Goal: Transaction & Acquisition: Register for event/course

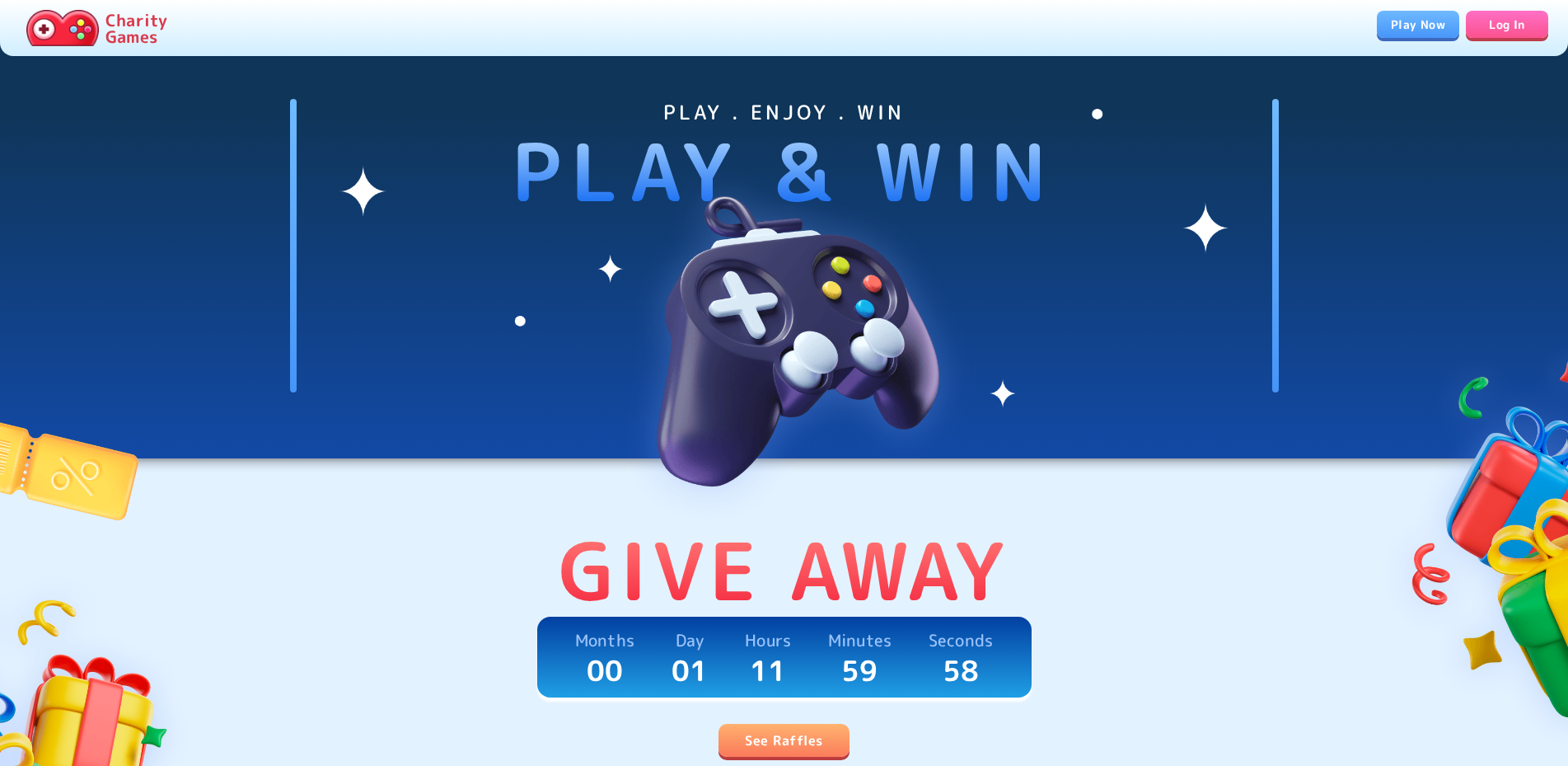
click at [810, 743] on link "See Raffles" at bounding box center [783, 739] width 130 height 33
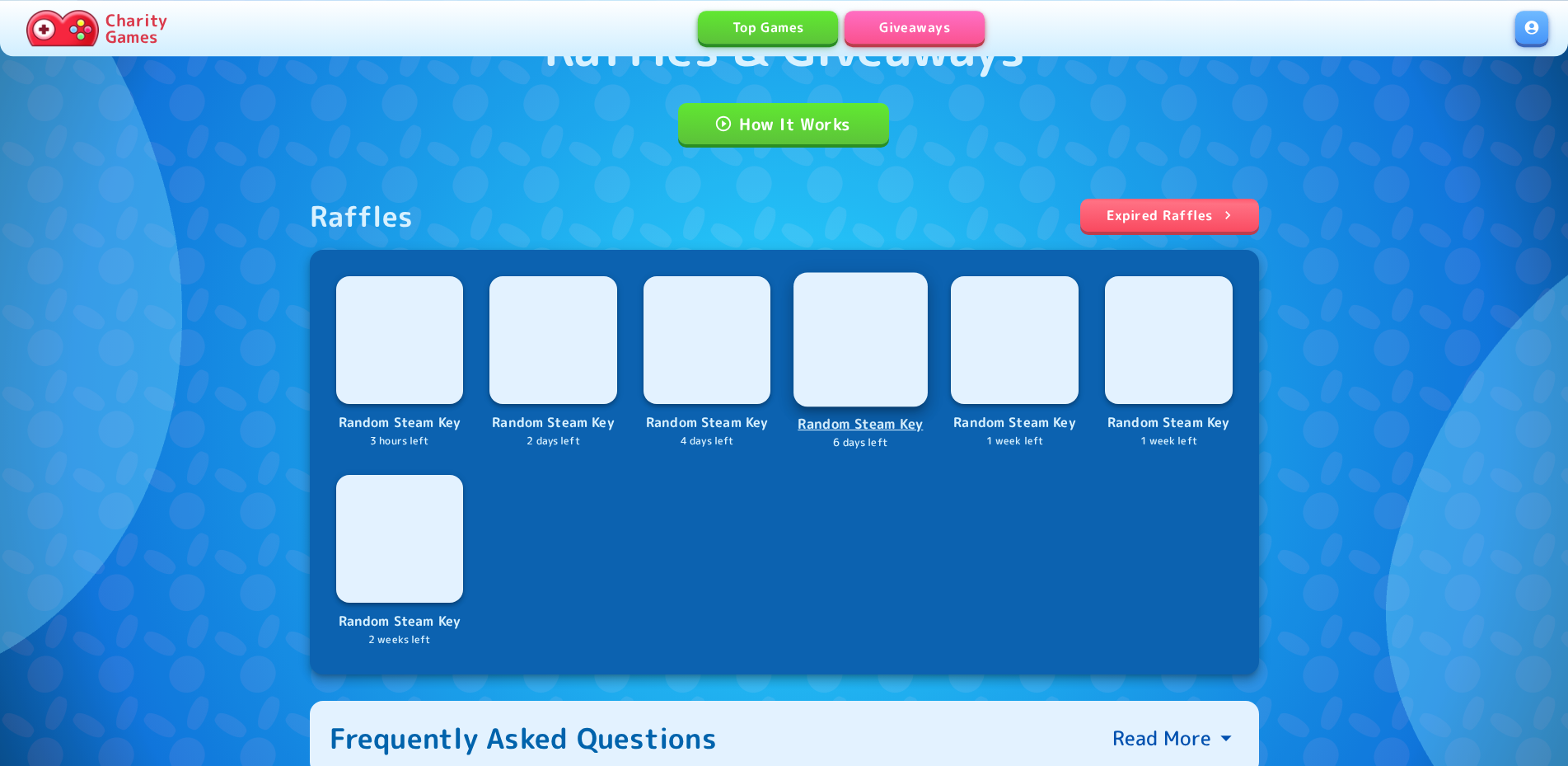
scroll to position [168, 0]
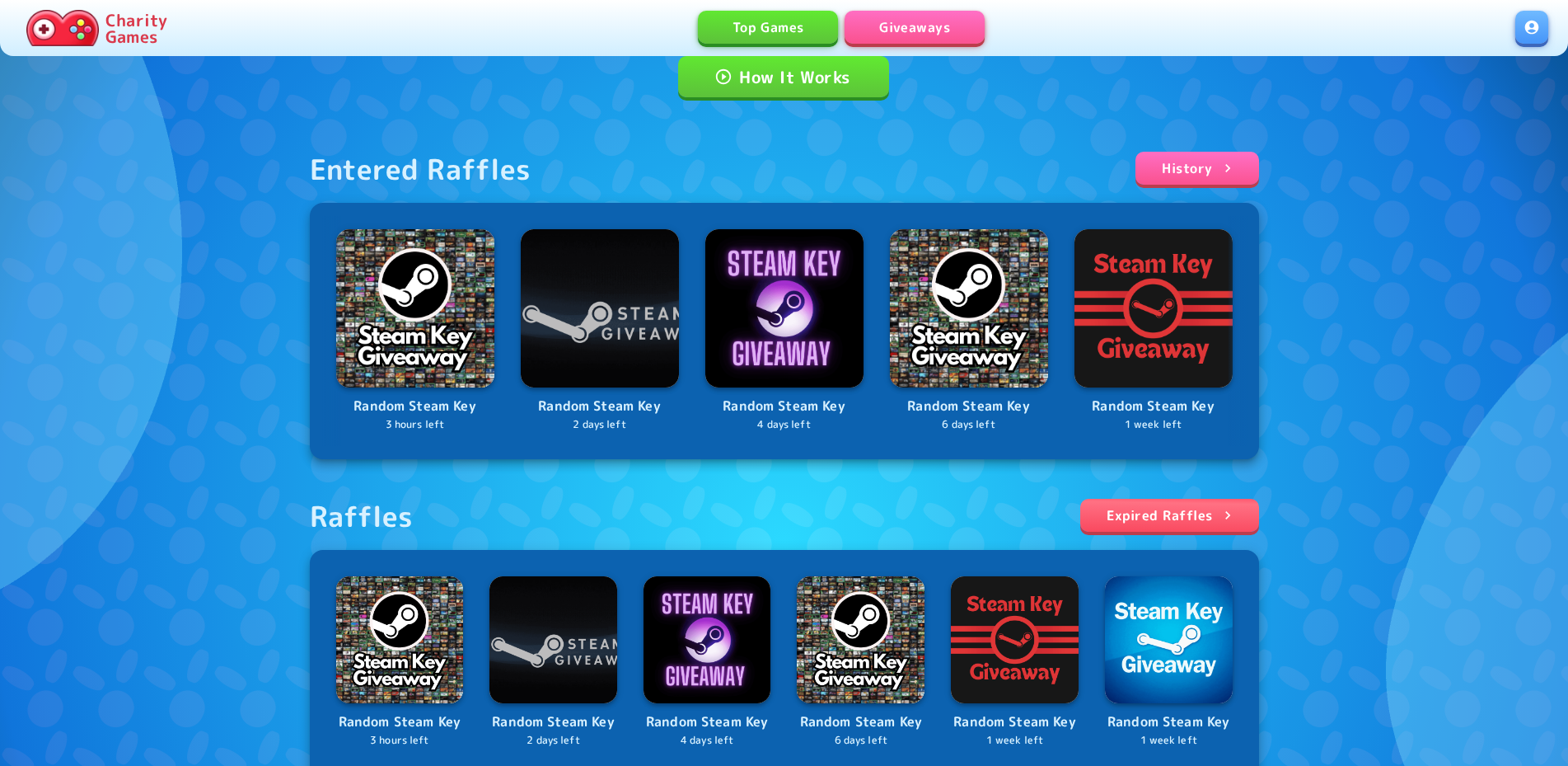
click at [402, 585] on div "Random Steam Key 3 hours left Random Steam Key 2 days left Random Steam Key 4 d…" at bounding box center [784, 762] width 949 height 425
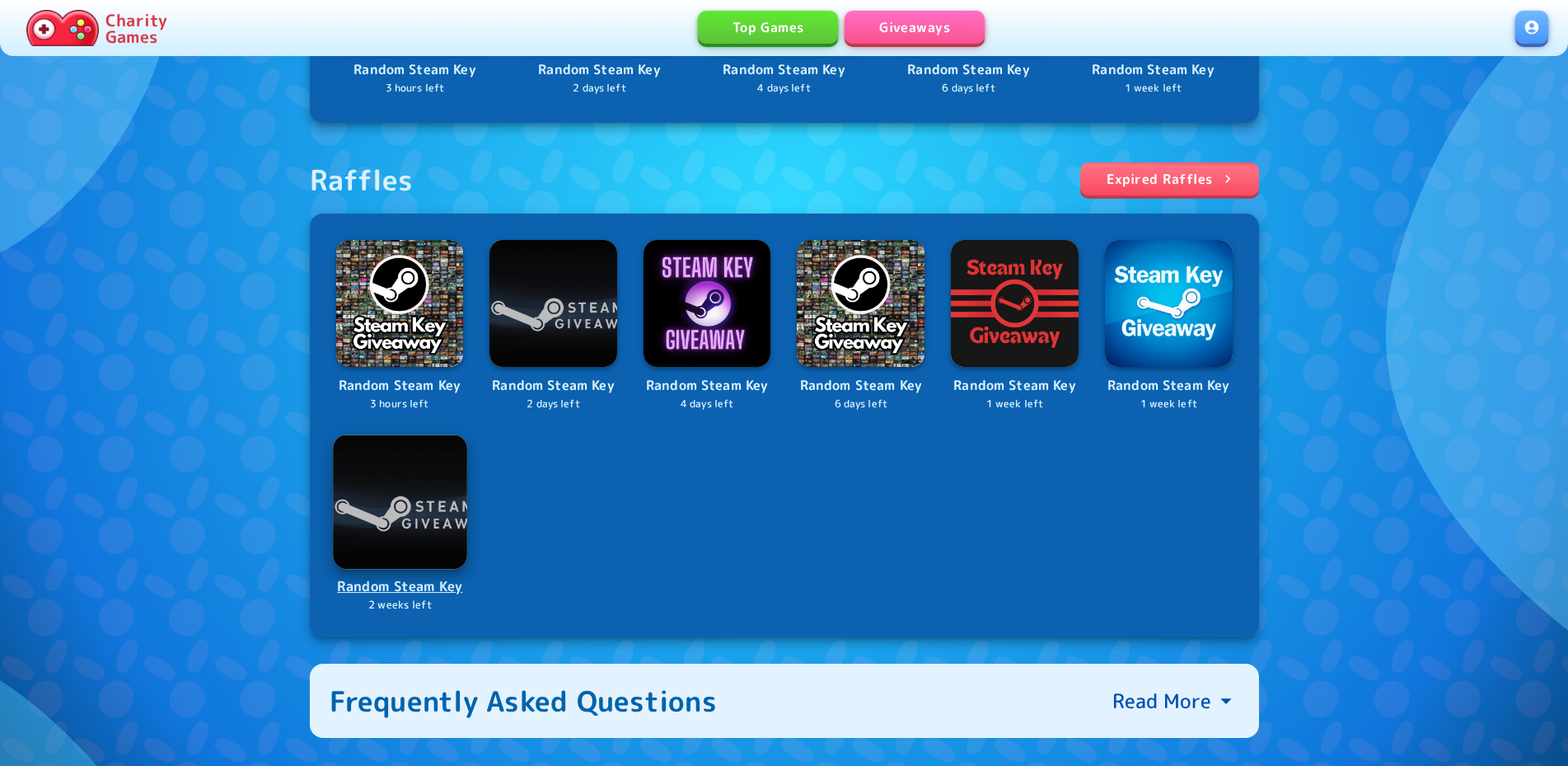
click at [415, 596] on p "Random Steam Key" at bounding box center [400, 586] width 131 height 23
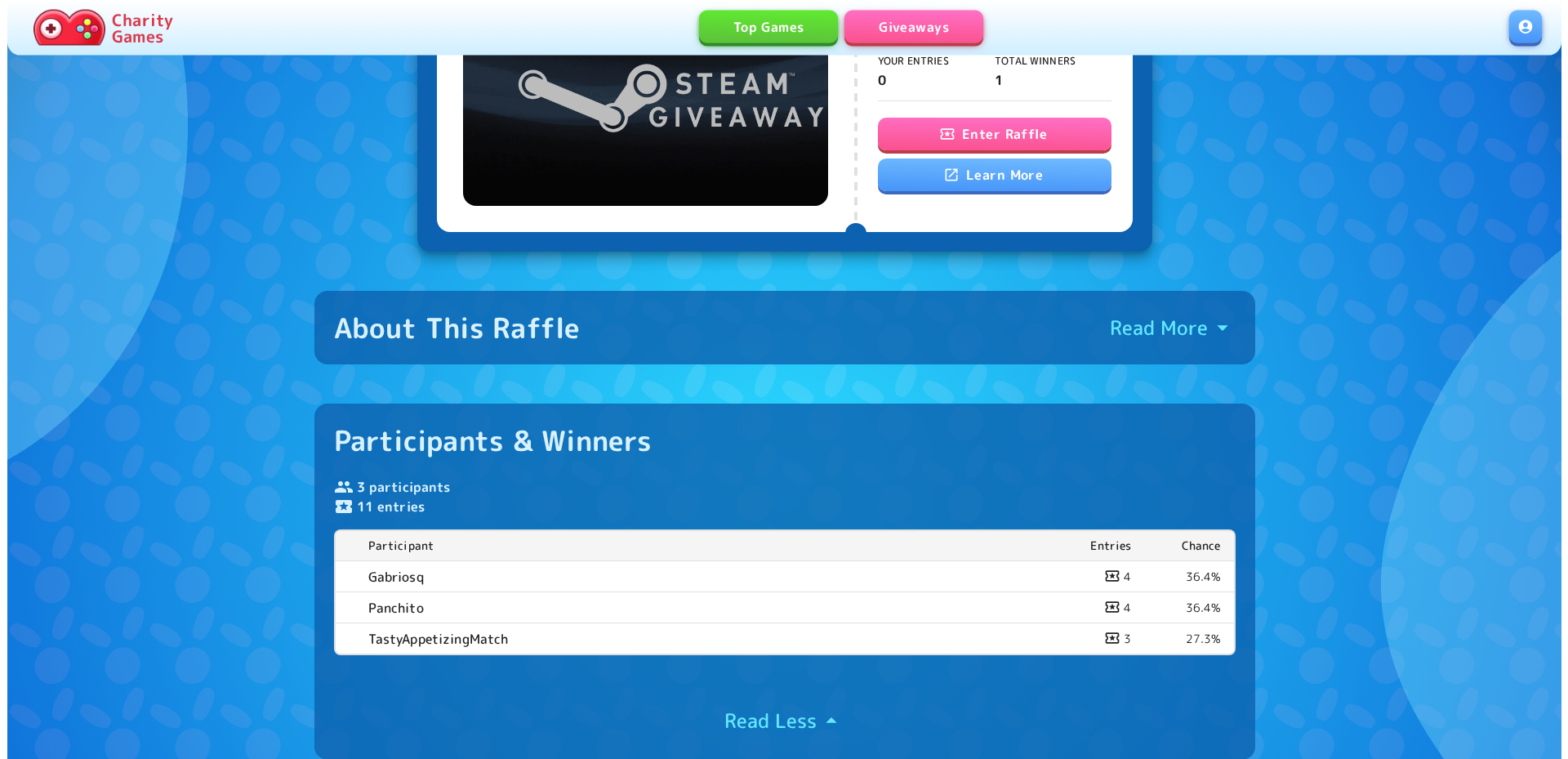
scroll to position [167, 0]
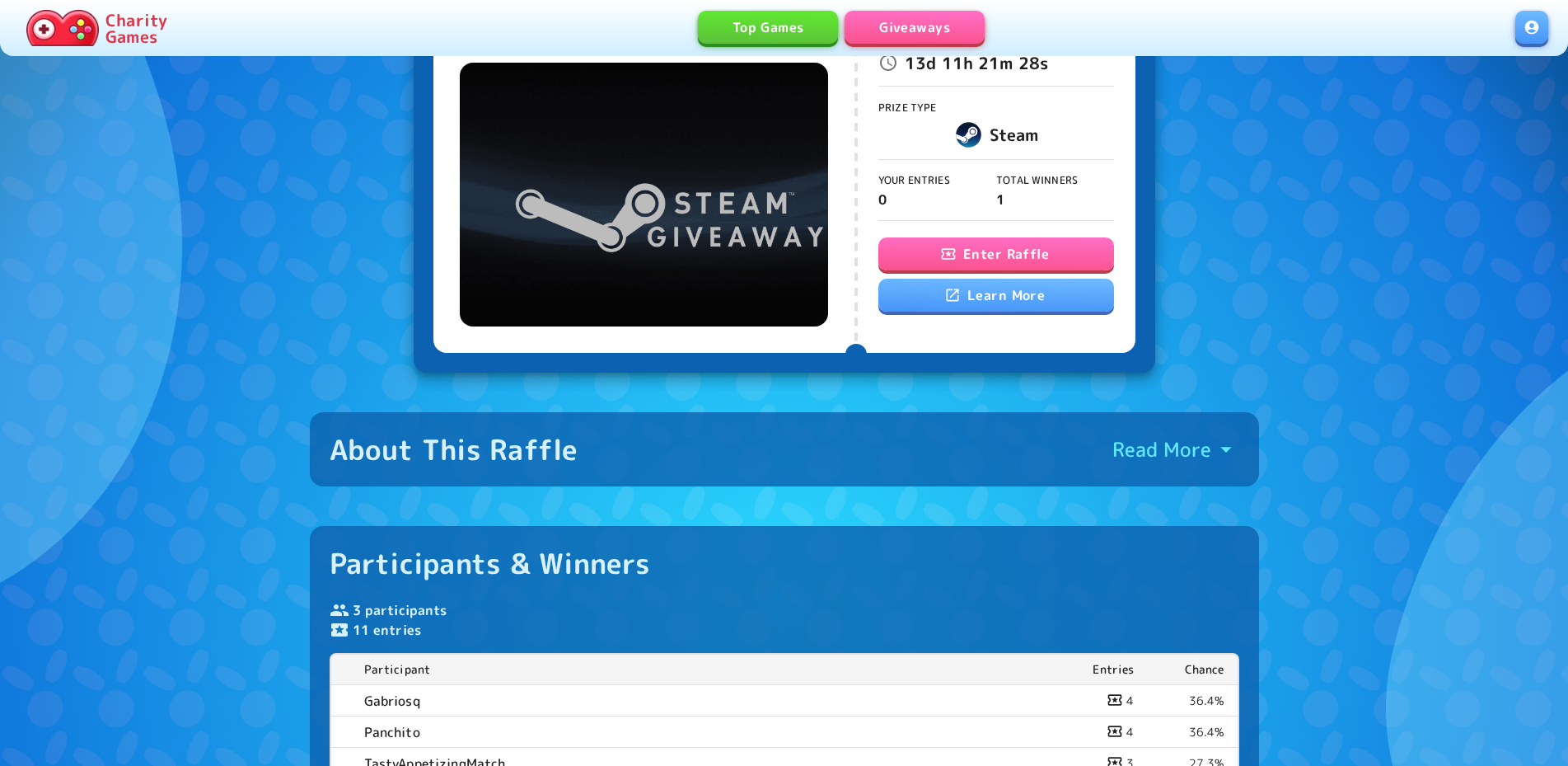
click at [996, 255] on button "Enter Raffle" at bounding box center [996, 253] width 236 height 33
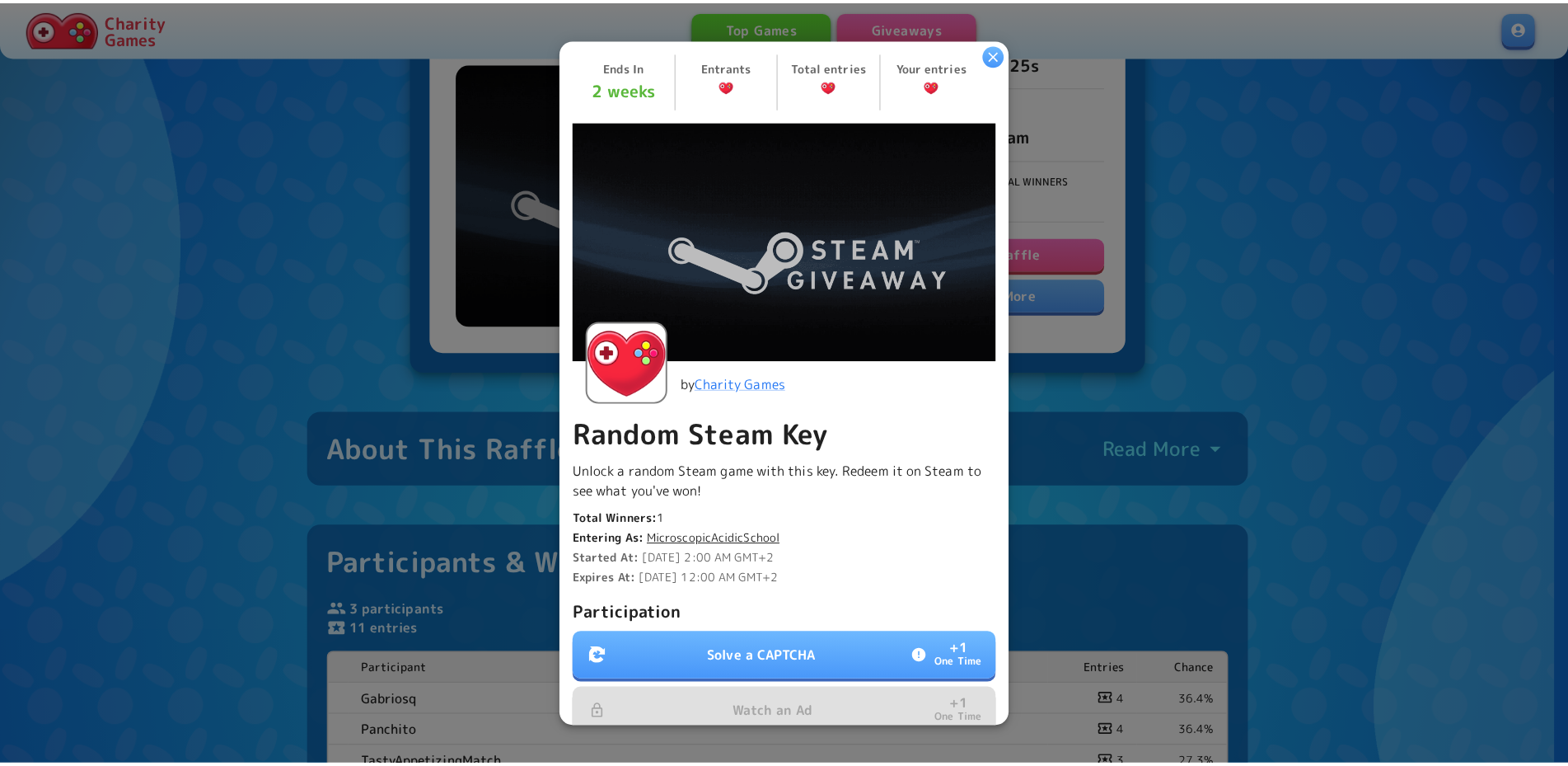
scroll to position [248, 0]
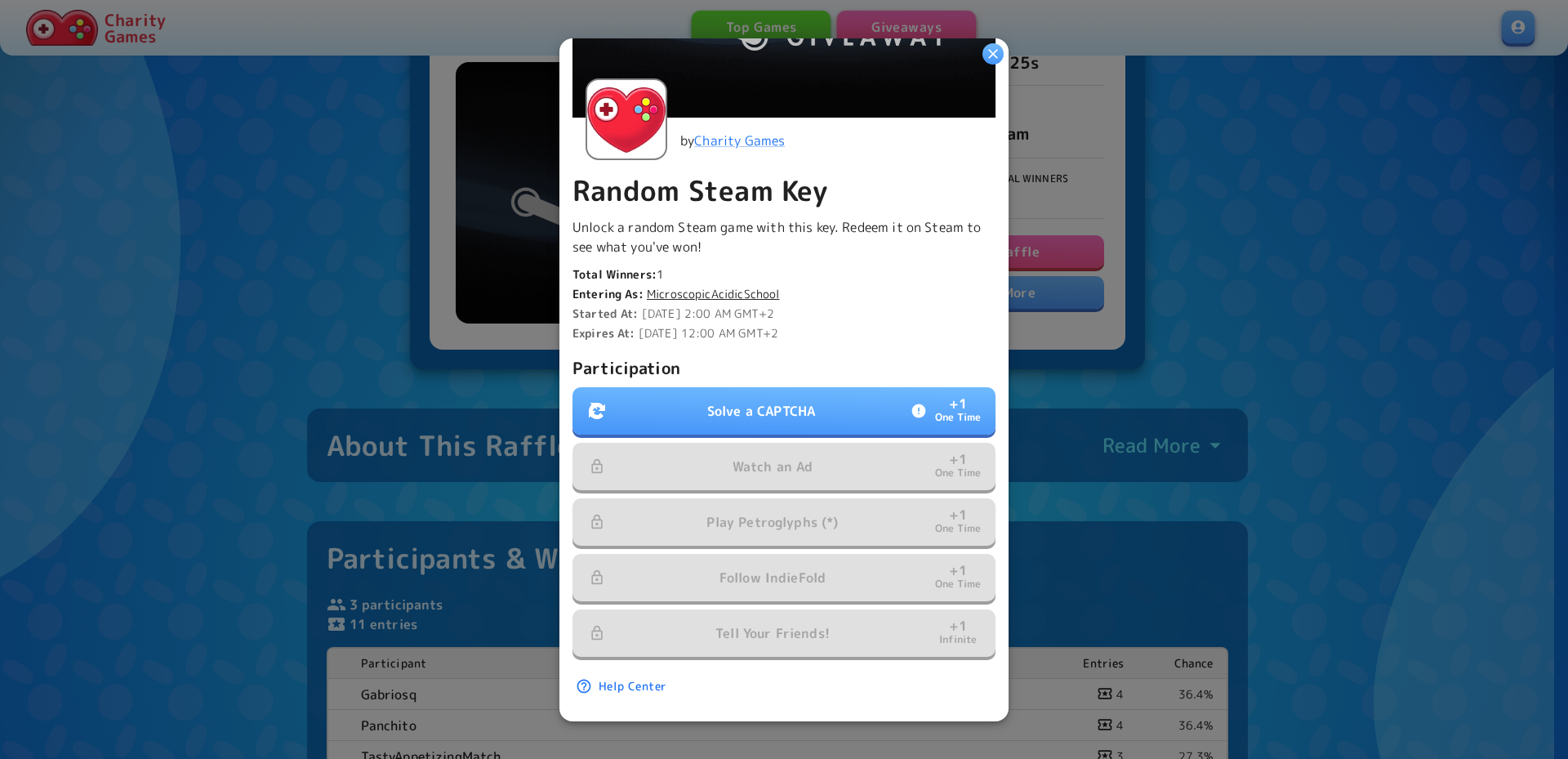
click at [802, 387] on button "Solve a CAPTCHA + 1 One Time" at bounding box center [784, 410] width 423 height 47
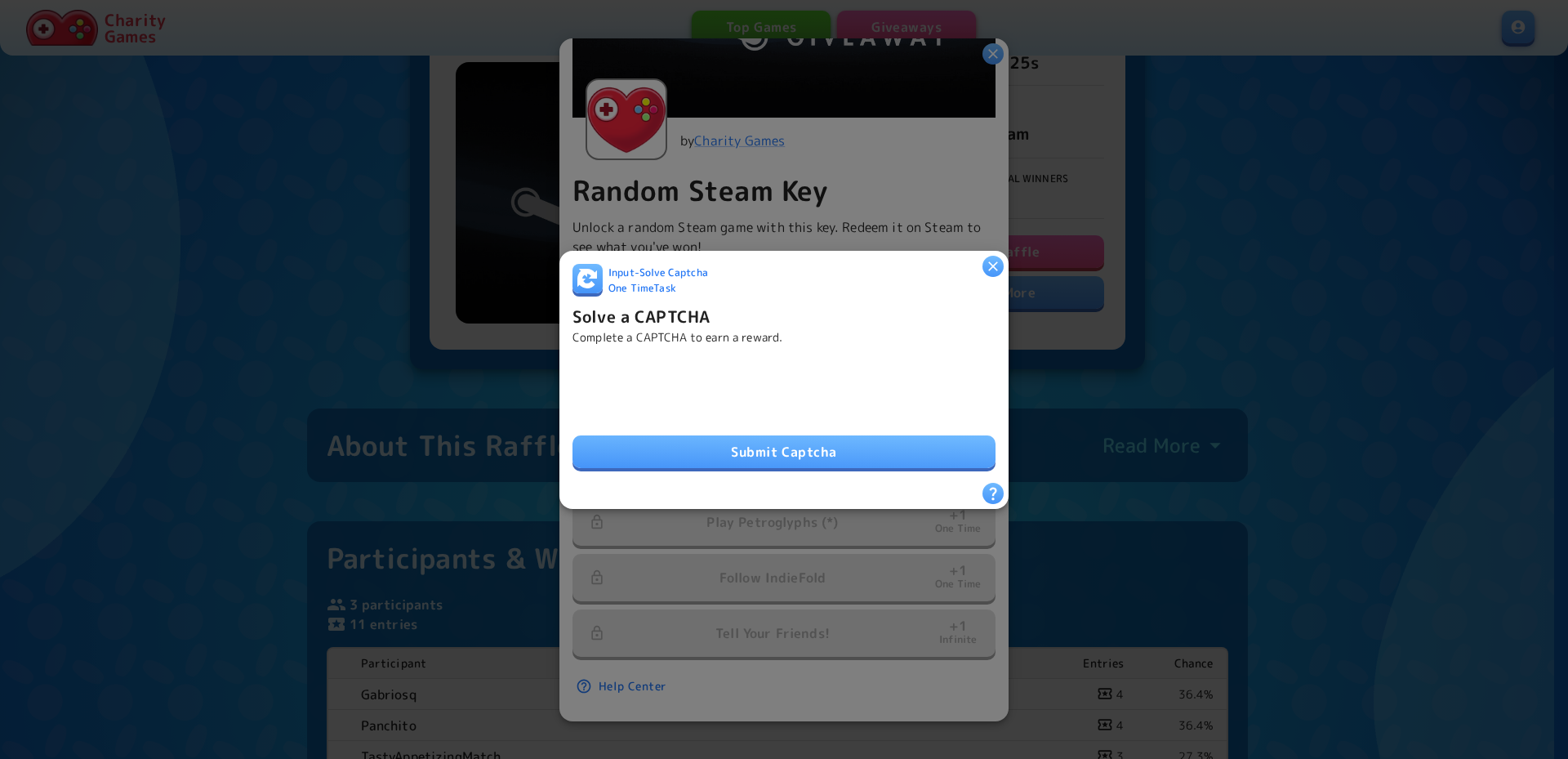
click at [737, 442] on button "Submit Captcha" at bounding box center [784, 451] width 423 height 32
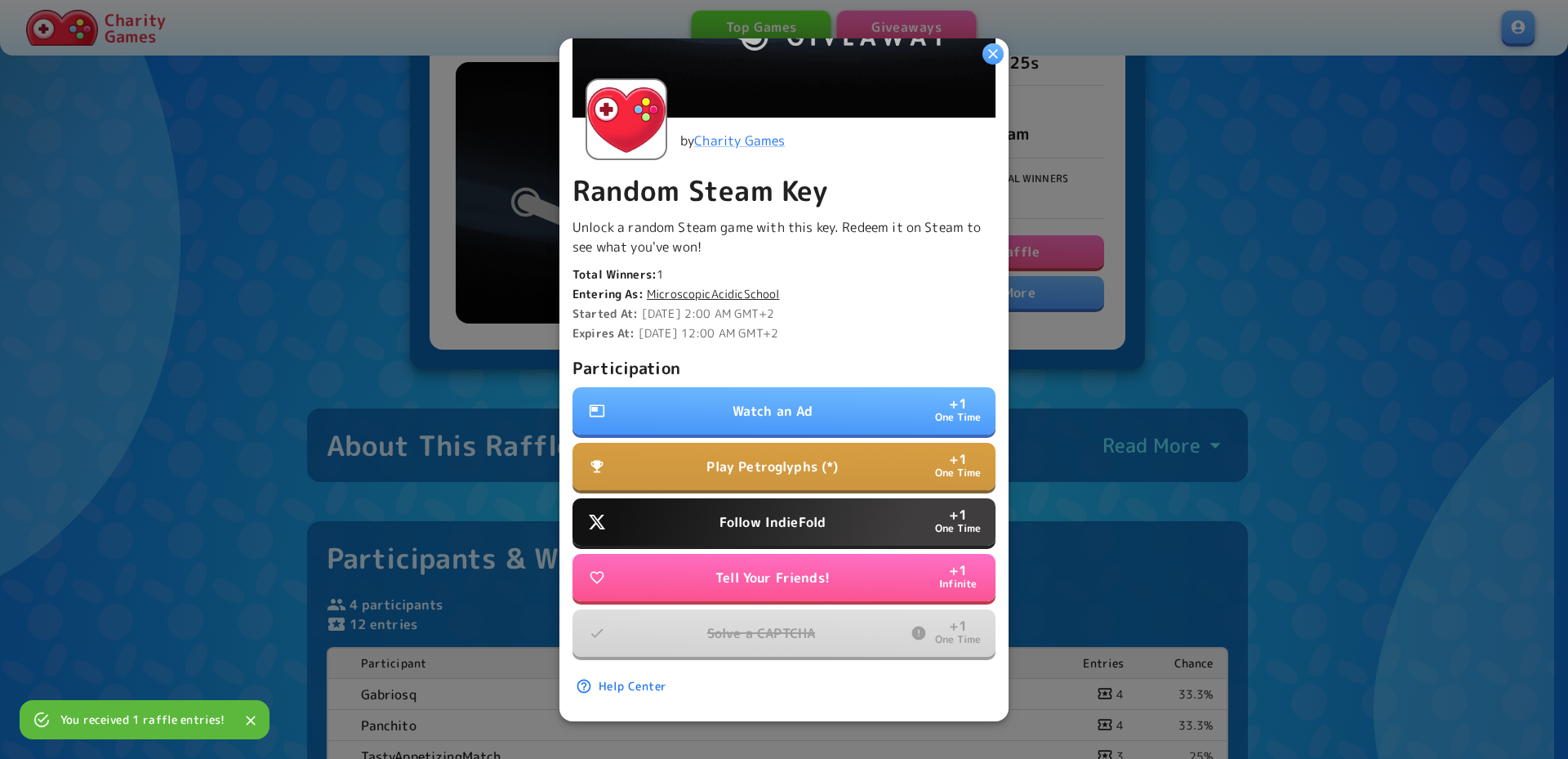
click at [776, 512] on p "Follow IndieFold" at bounding box center [772, 522] width 106 height 20
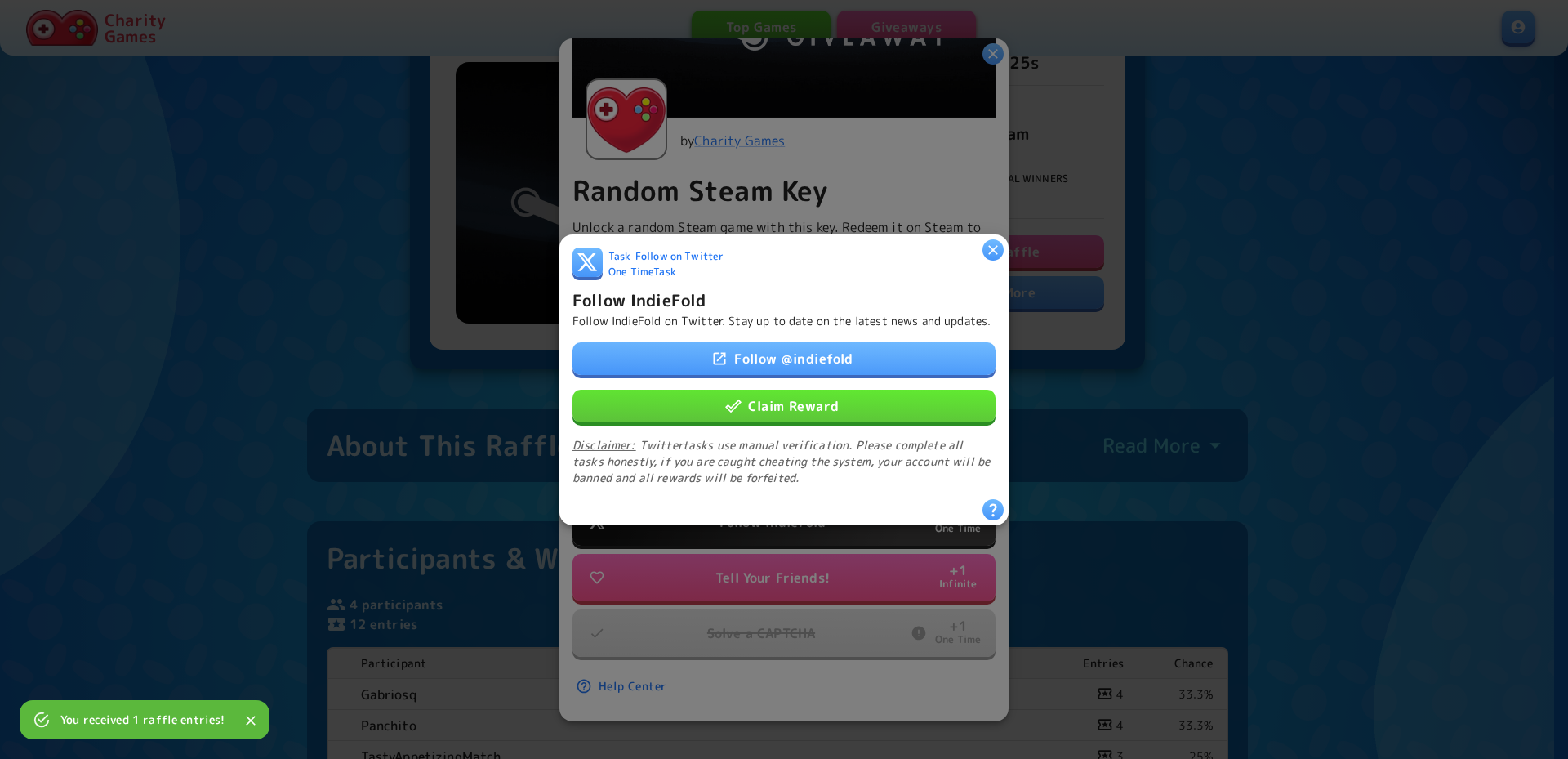
click at [813, 413] on button "Claim Reward" at bounding box center [784, 404] width 423 height 32
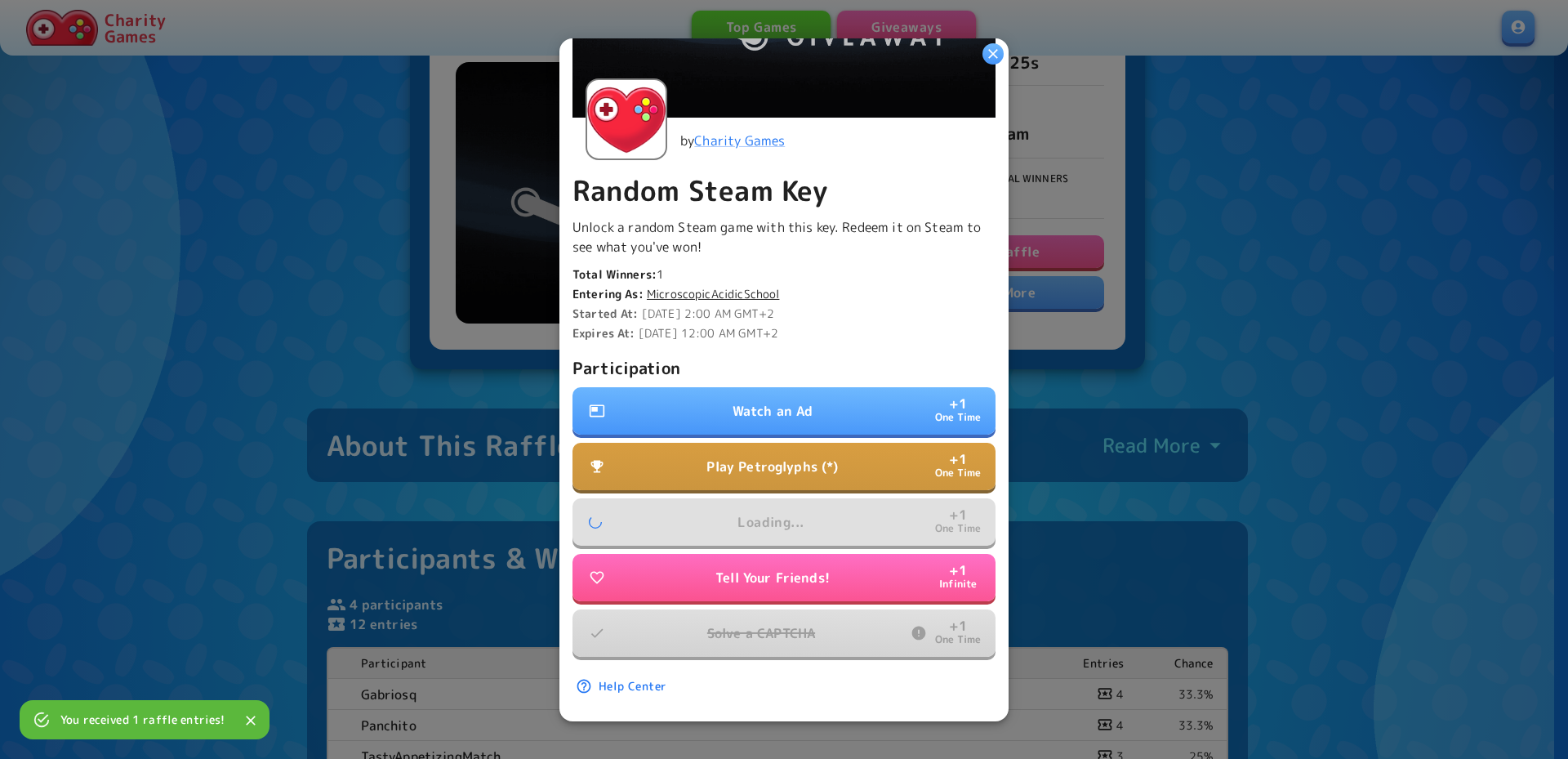
click at [771, 466] on button "Play Petroglyphs (*) + 1 One Time" at bounding box center [784, 466] width 423 height 47
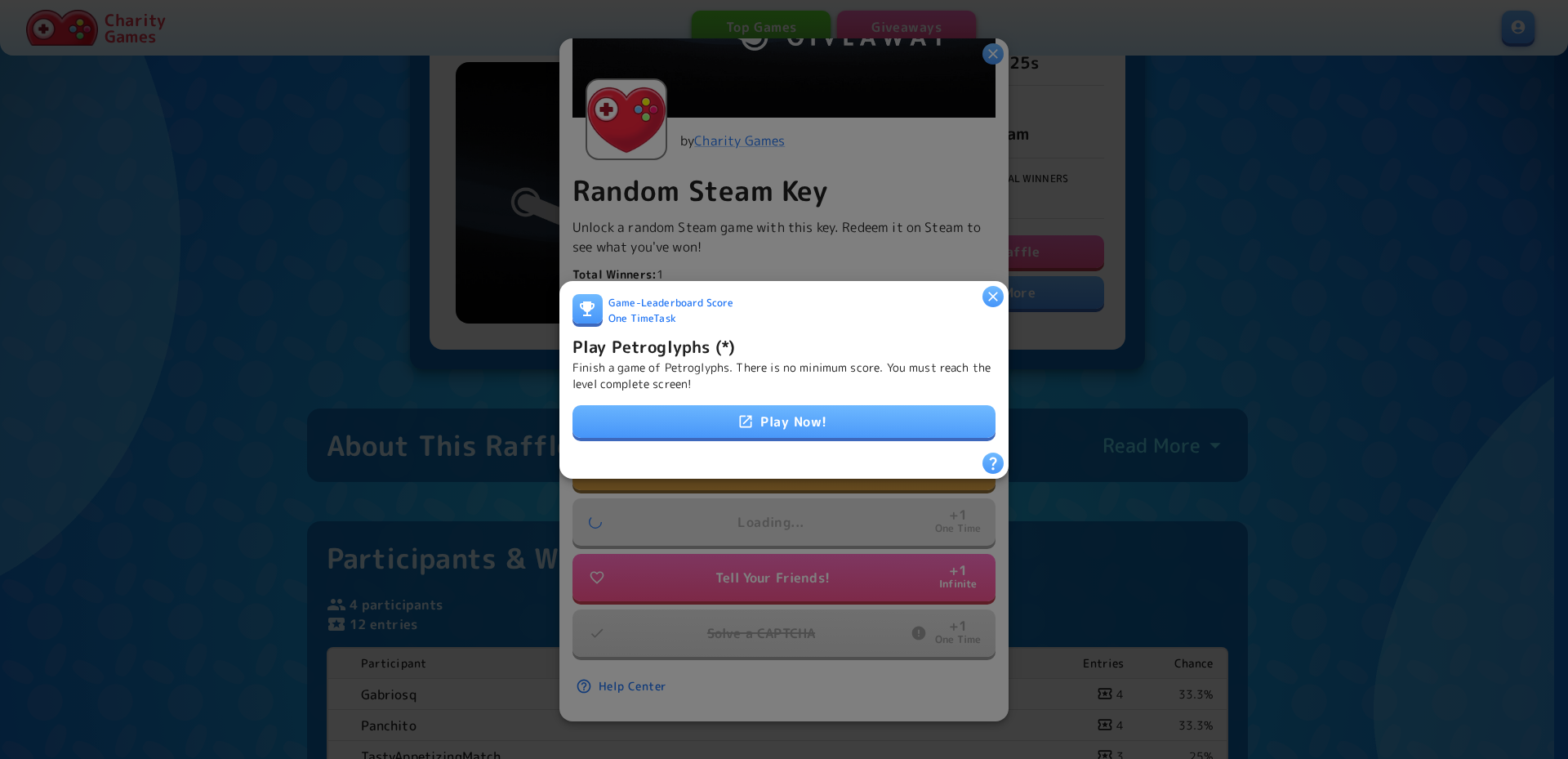
click at [793, 425] on link "Play Now!" at bounding box center [784, 421] width 423 height 32
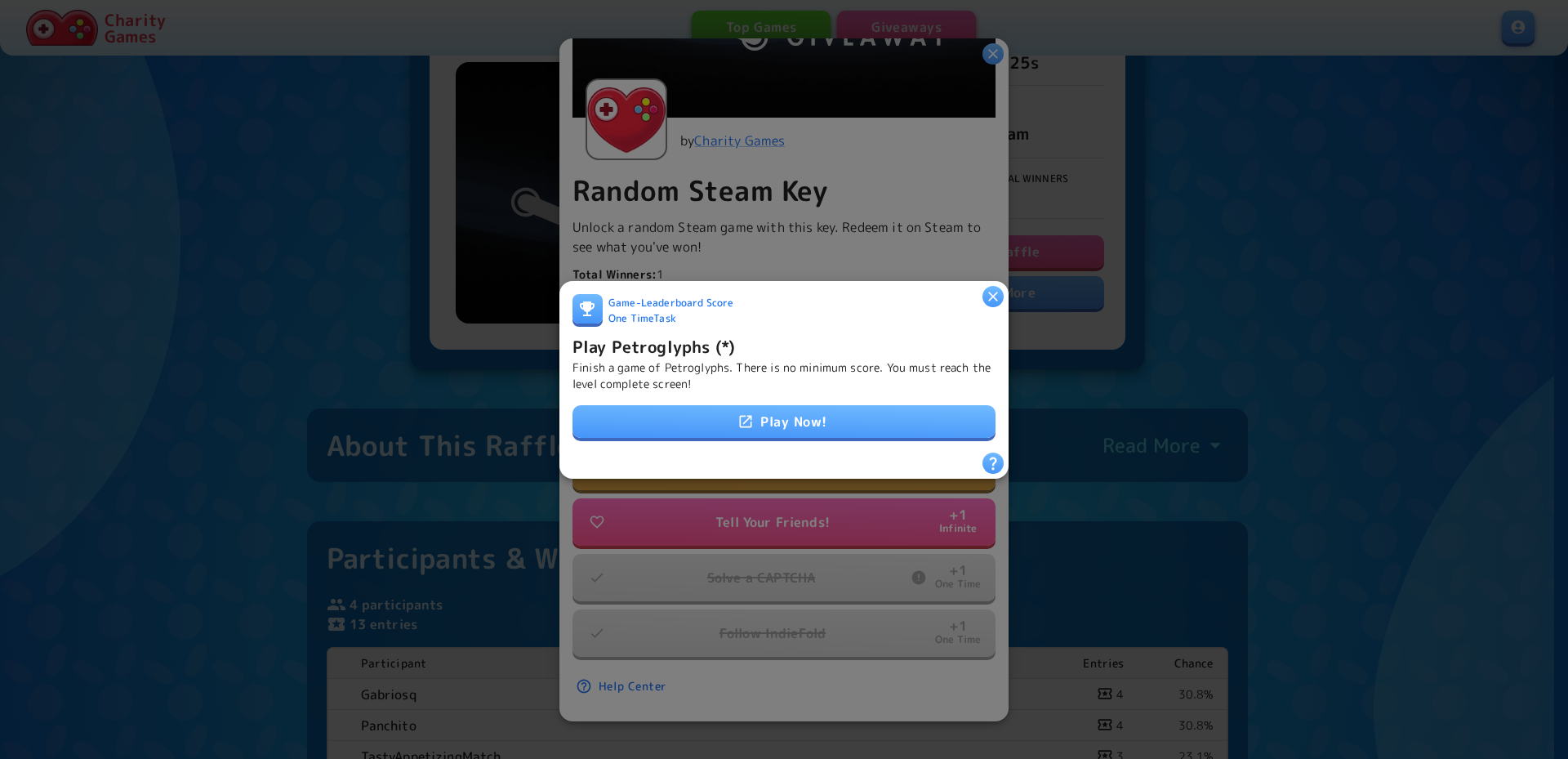
click at [988, 288] on icon "button" at bounding box center [994, 296] width 17 height 17
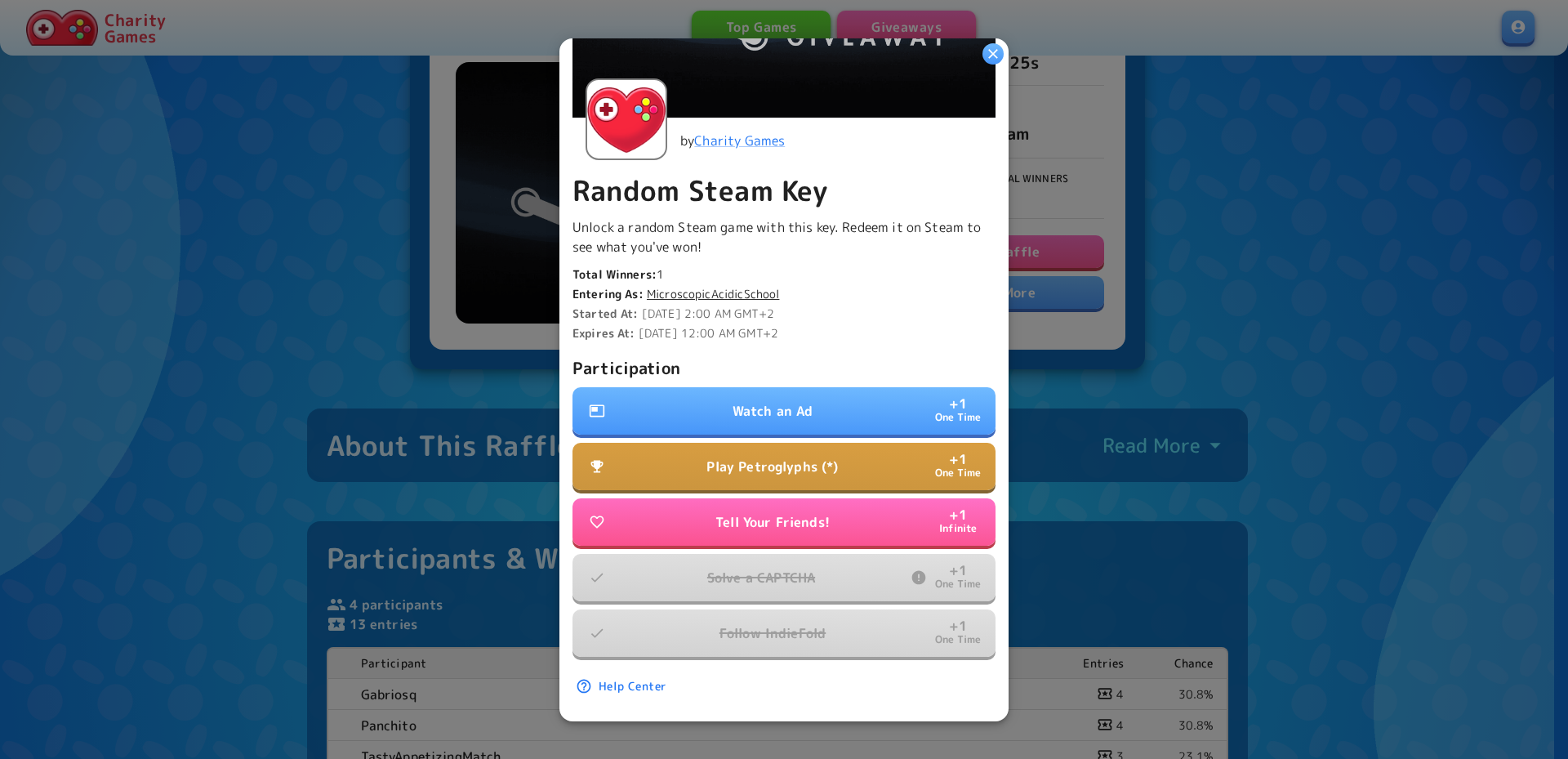
click at [840, 391] on button "Watch an Ad + 1 One Time" at bounding box center [784, 410] width 423 height 47
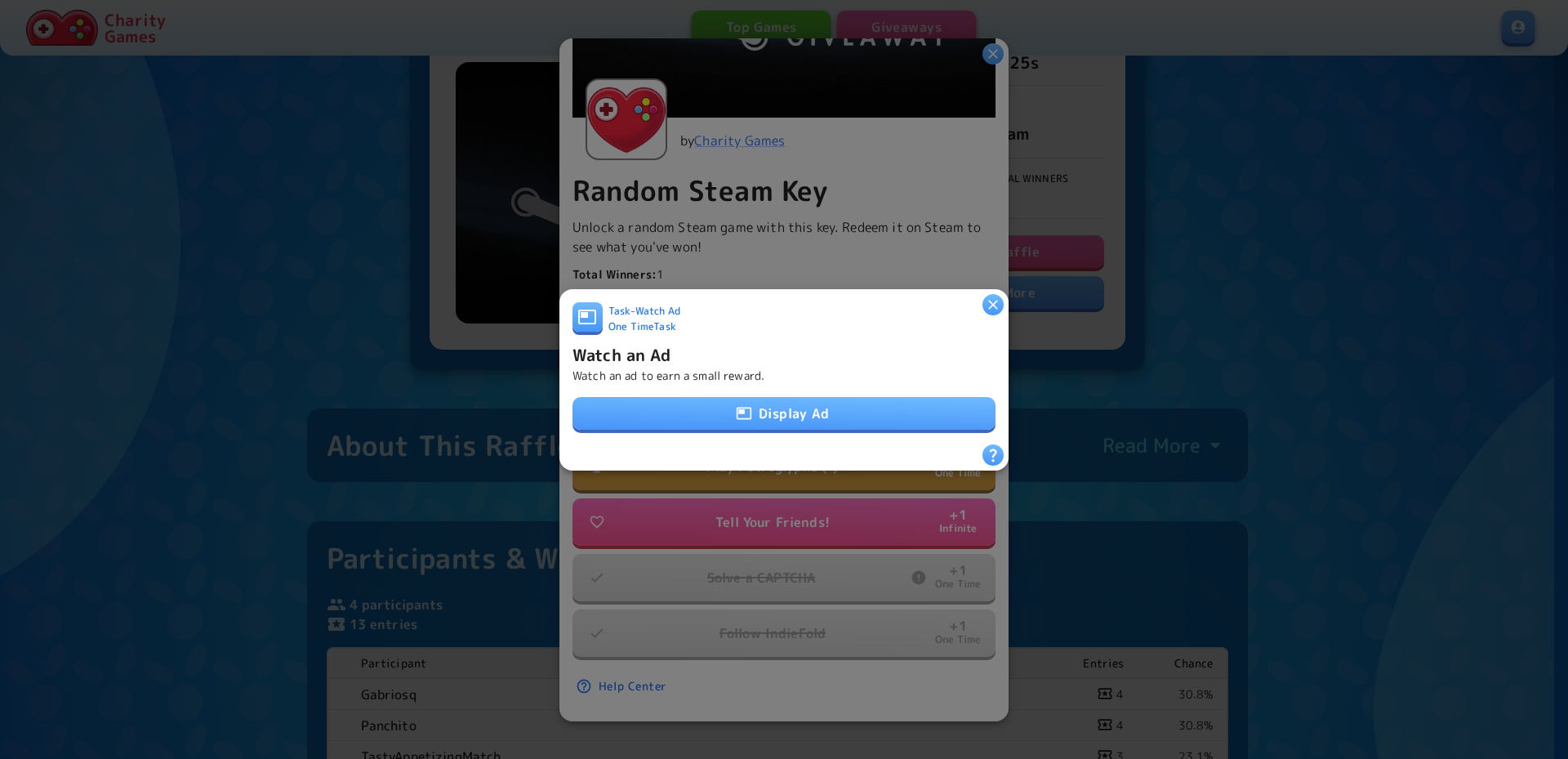
click at [808, 412] on button "Display Ad" at bounding box center [784, 413] width 423 height 32
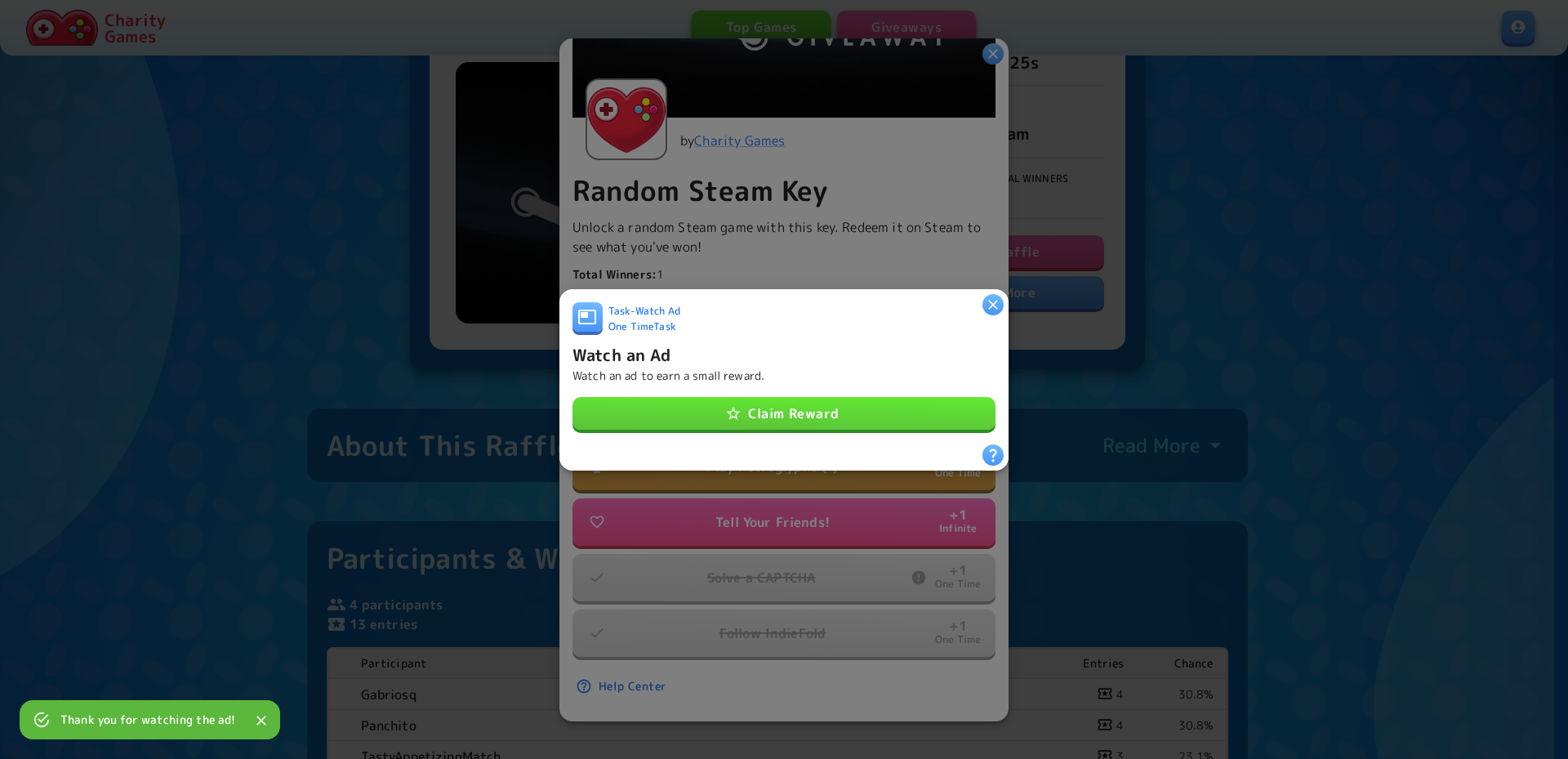
click at [825, 409] on button "Claim Reward" at bounding box center [784, 413] width 423 height 32
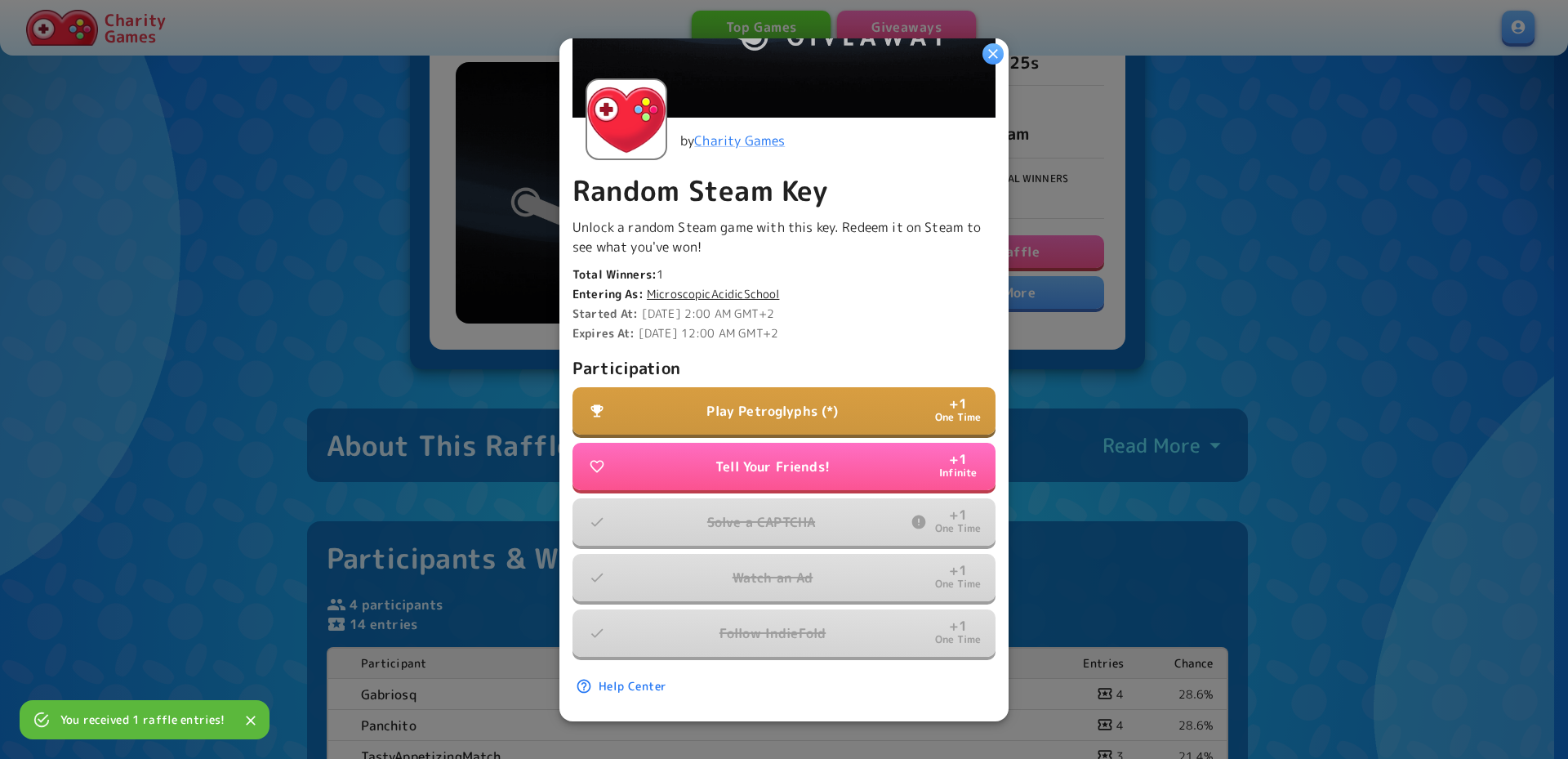
click at [823, 409] on button "Play Petroglyphs (*) + 1 One Time" at bounding box center [784, 410] width 423 height 47
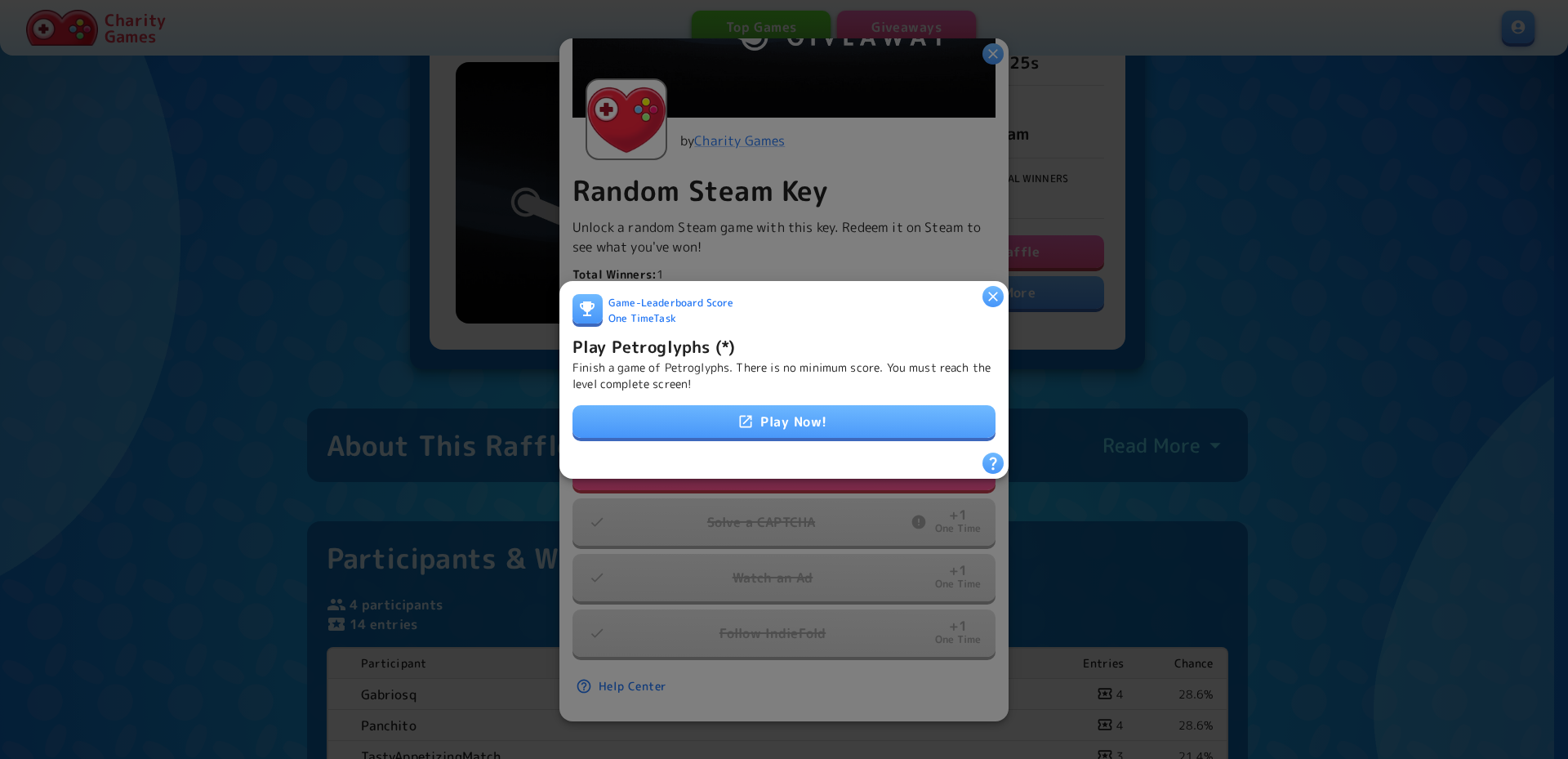
click at [1003, 294] on div at bounding box center [994, 296] width 22 height 22
drag, startPoint x: 990, startPoint y: 283, endPoint x: 1005, endPoint y: 283, distance: 15.0
click at [990, 288] on icon "button" at bounding box center [994, 296] width 17 height 17
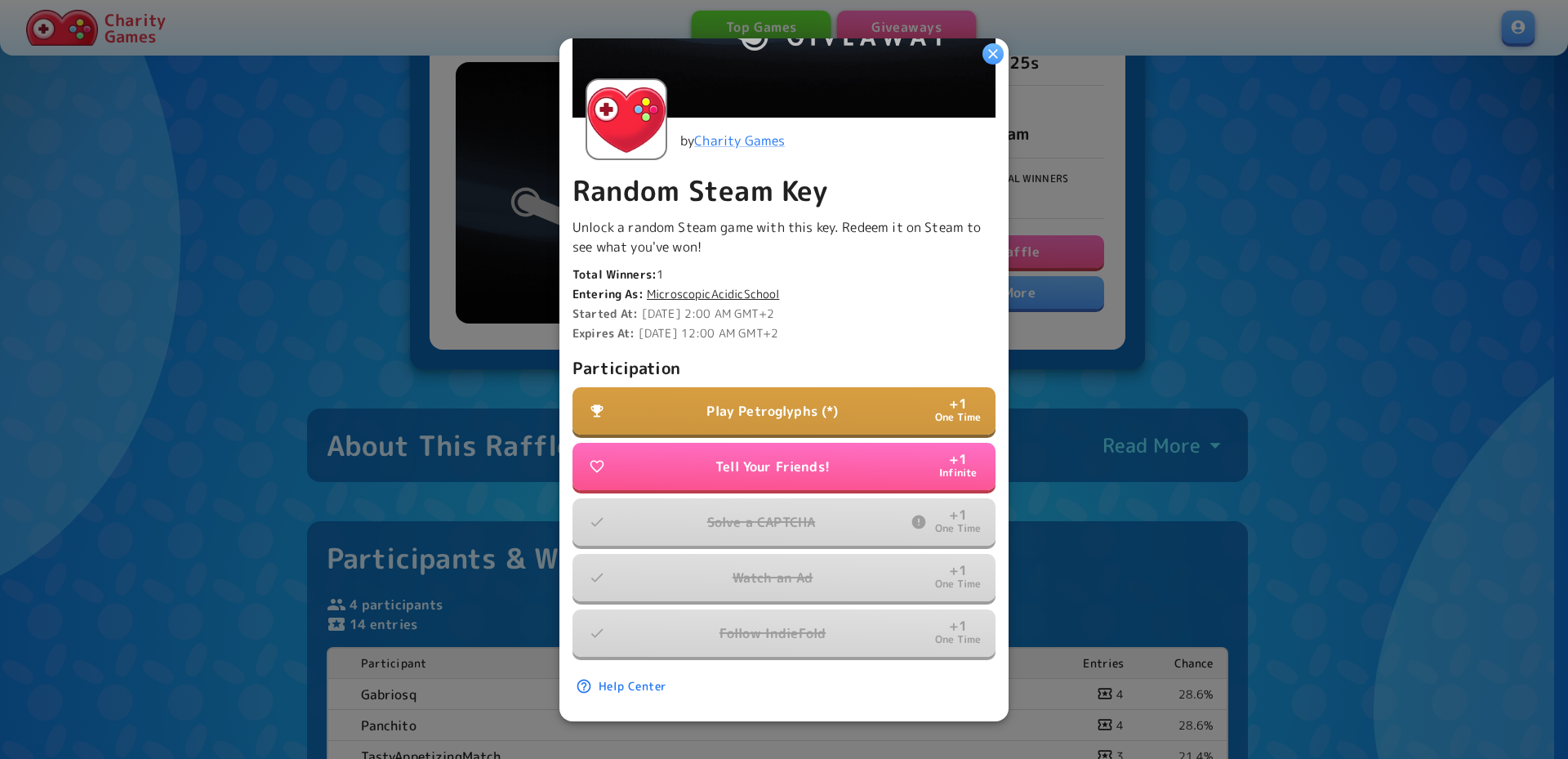
click at [1339, 276] on div at bounding box center [784, 380] width 1568 height 759
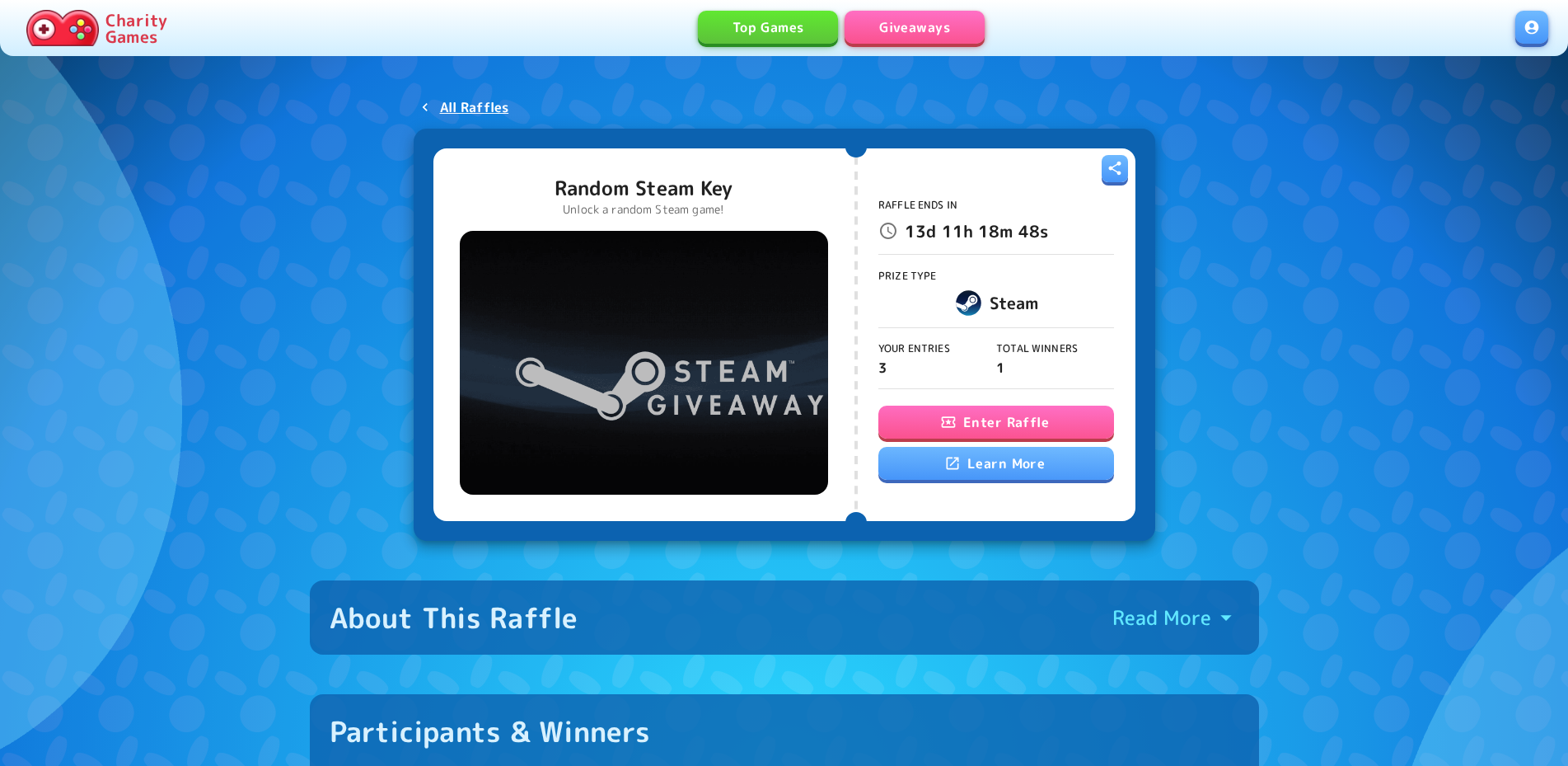
click at [984, 421] on button "Enter Raffle" at bounding box center [996, 421] width 236 height 33
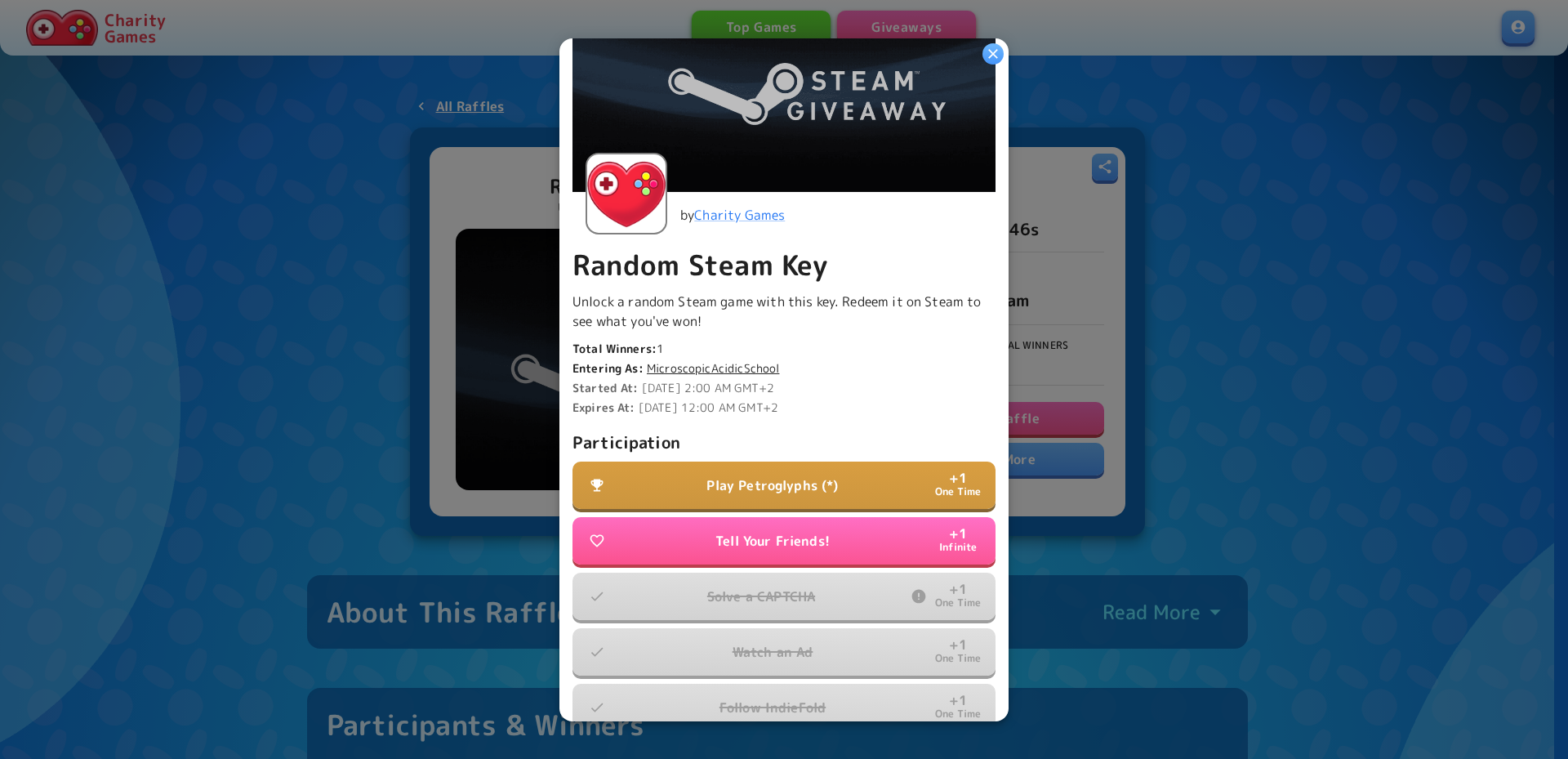
scroll to position [246, 0]
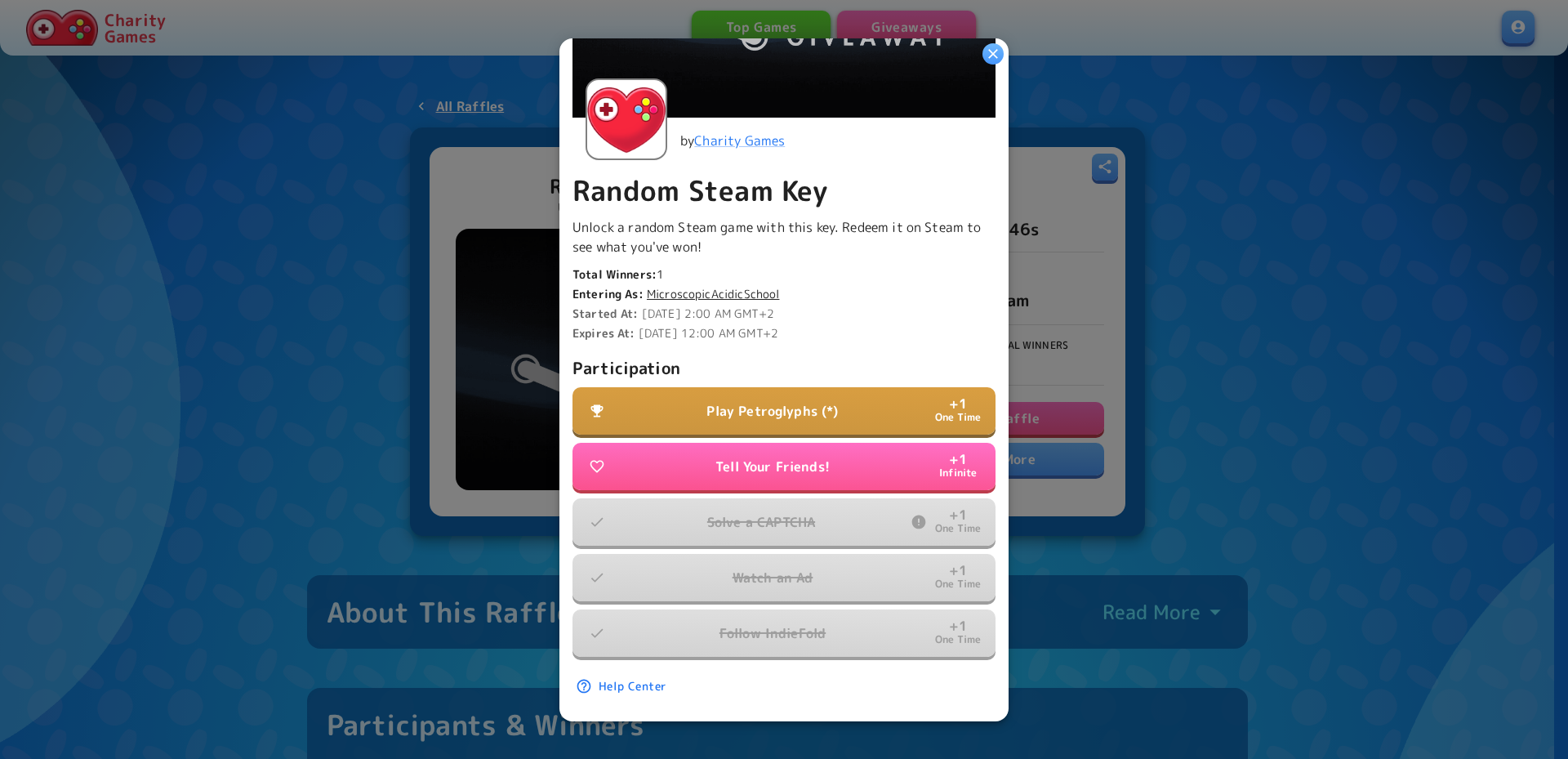
click at [806, 401] on p "Play Petroglyphs (*)" at bounding box center [772, 411] width 132 height 20
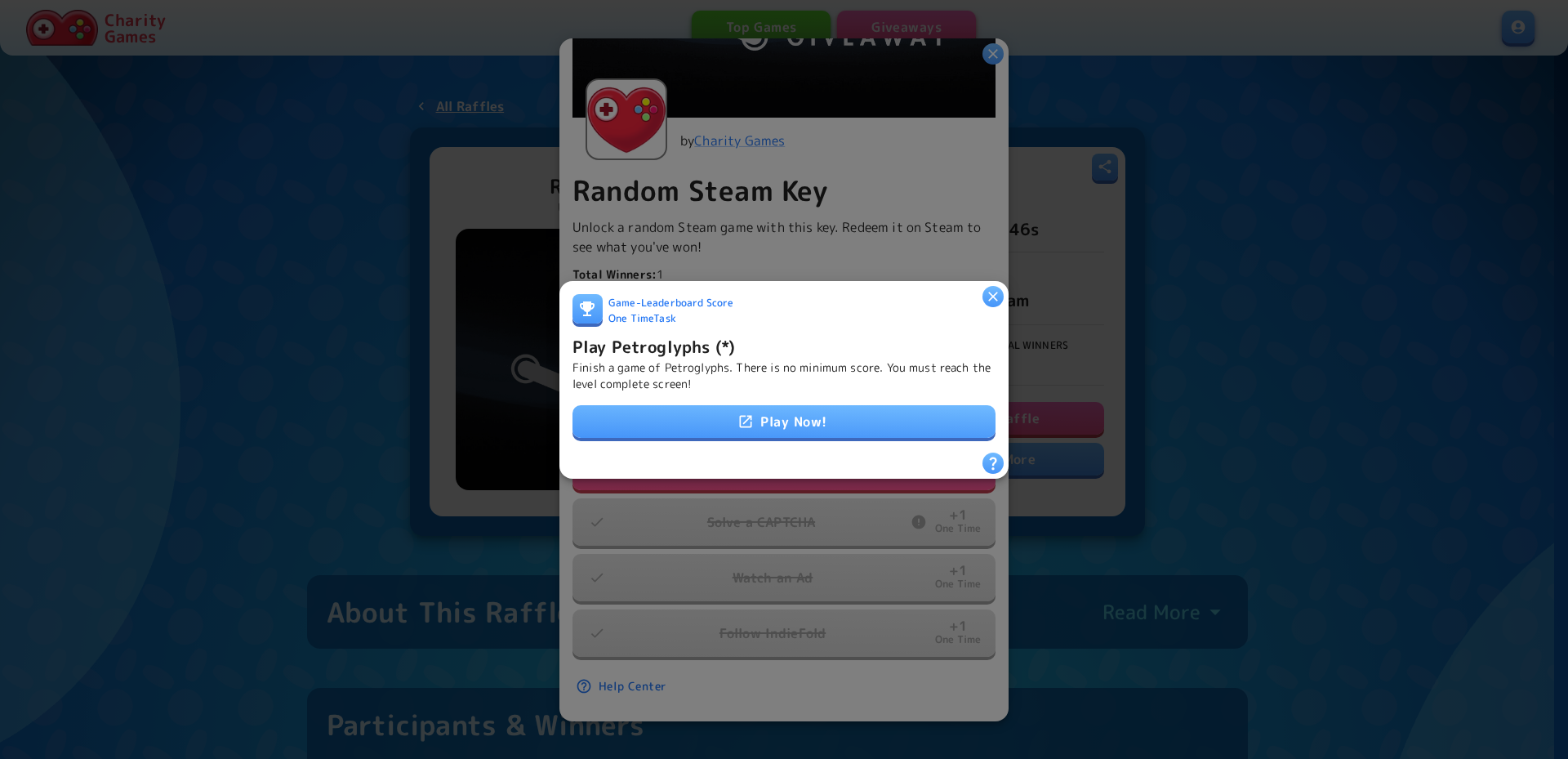
click at [820, 417] on link "Play Now!" at bounding box center [784, 421] width 423 height 32
click at [985, 288] on icon "button" at bounding box center [994, 296] width 17 height 17
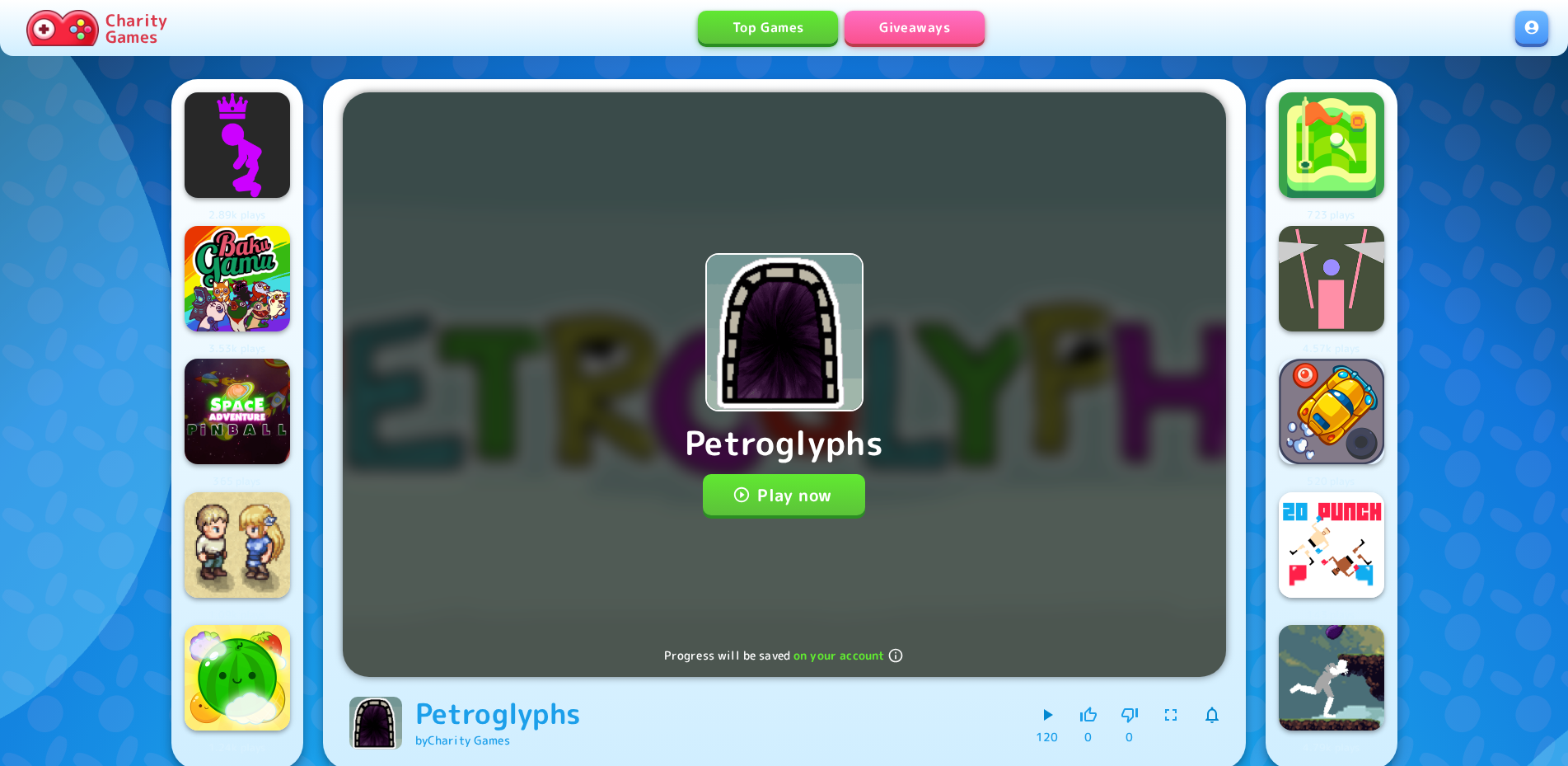
click at [824, 490] on button "Play now" at bounding box center [784, 494] width 162 height 41
